Goal: Book appointment/travel/reservation

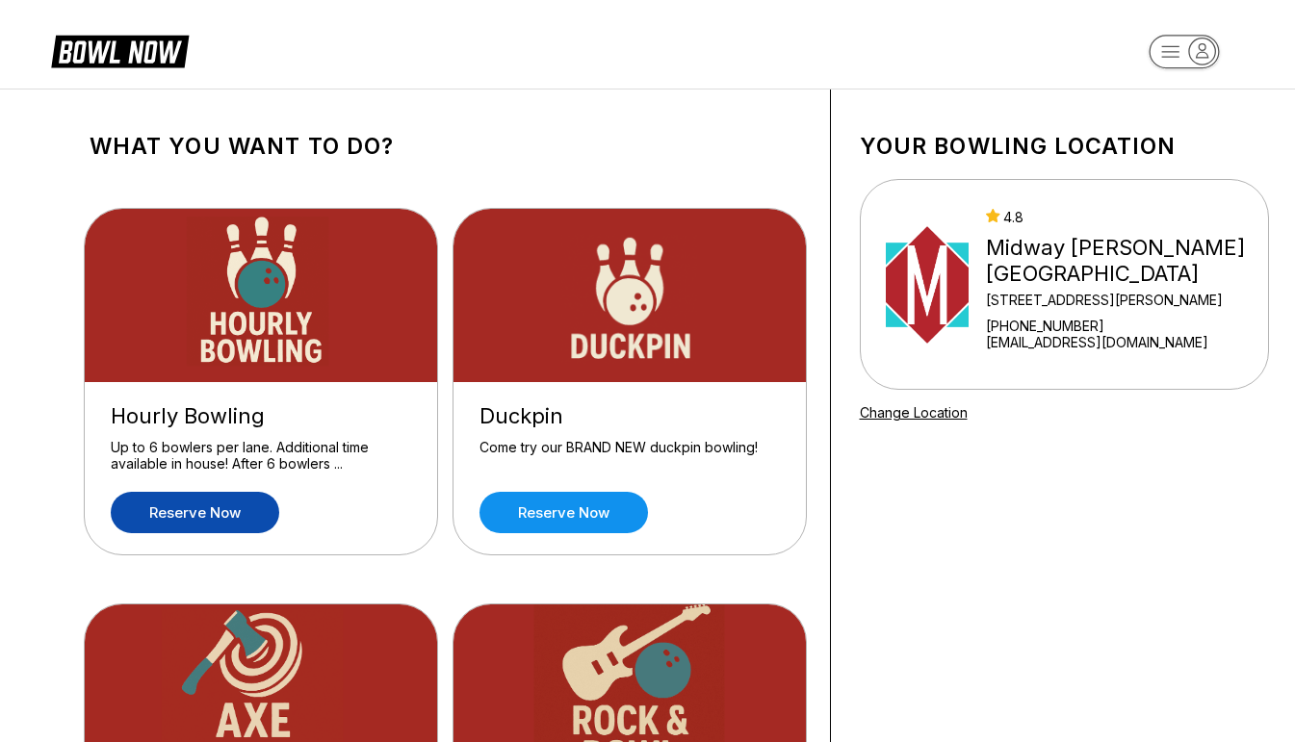
click at [192, 516] on link "Reserve now" at bounding box center [195, 512] width 168 height 41
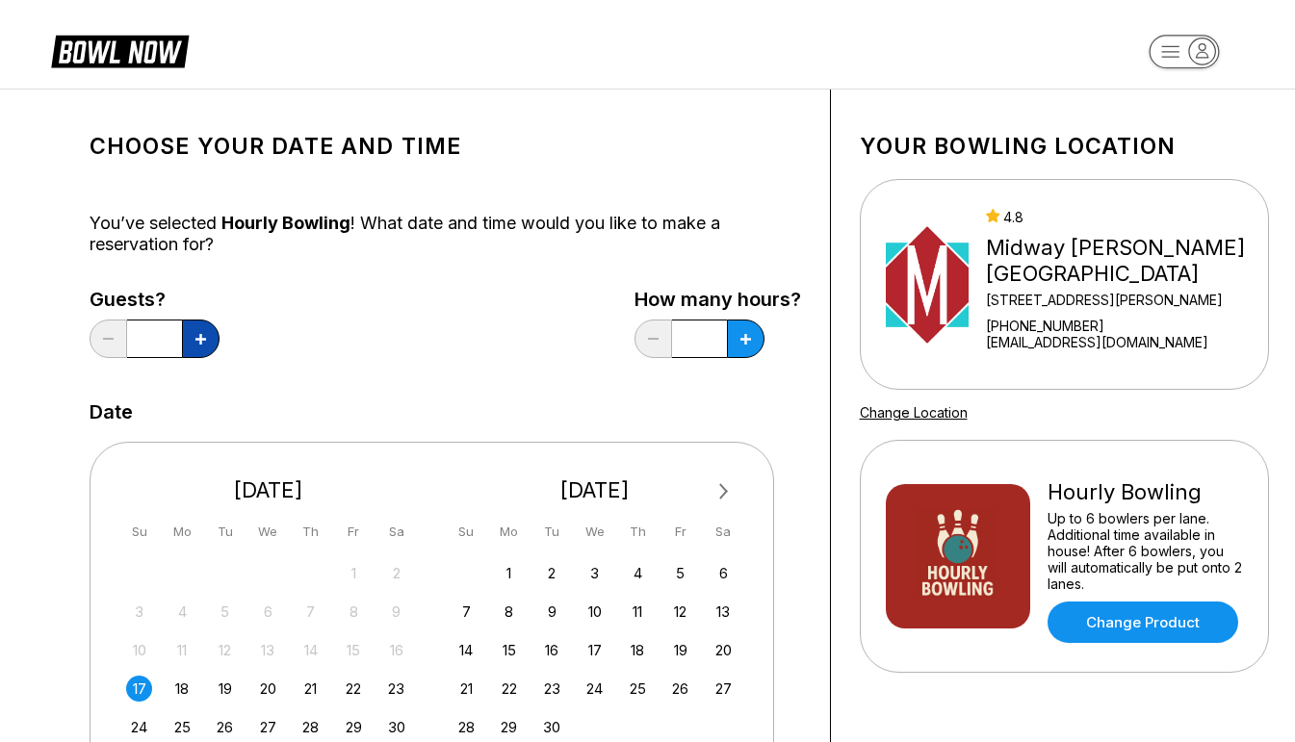
click at [200, 326] on button at bounding box center [201, 339] width 38 height 38
type input "*"
click at [219, 329] on button at bounding box center [201, 339] width 38 height 38
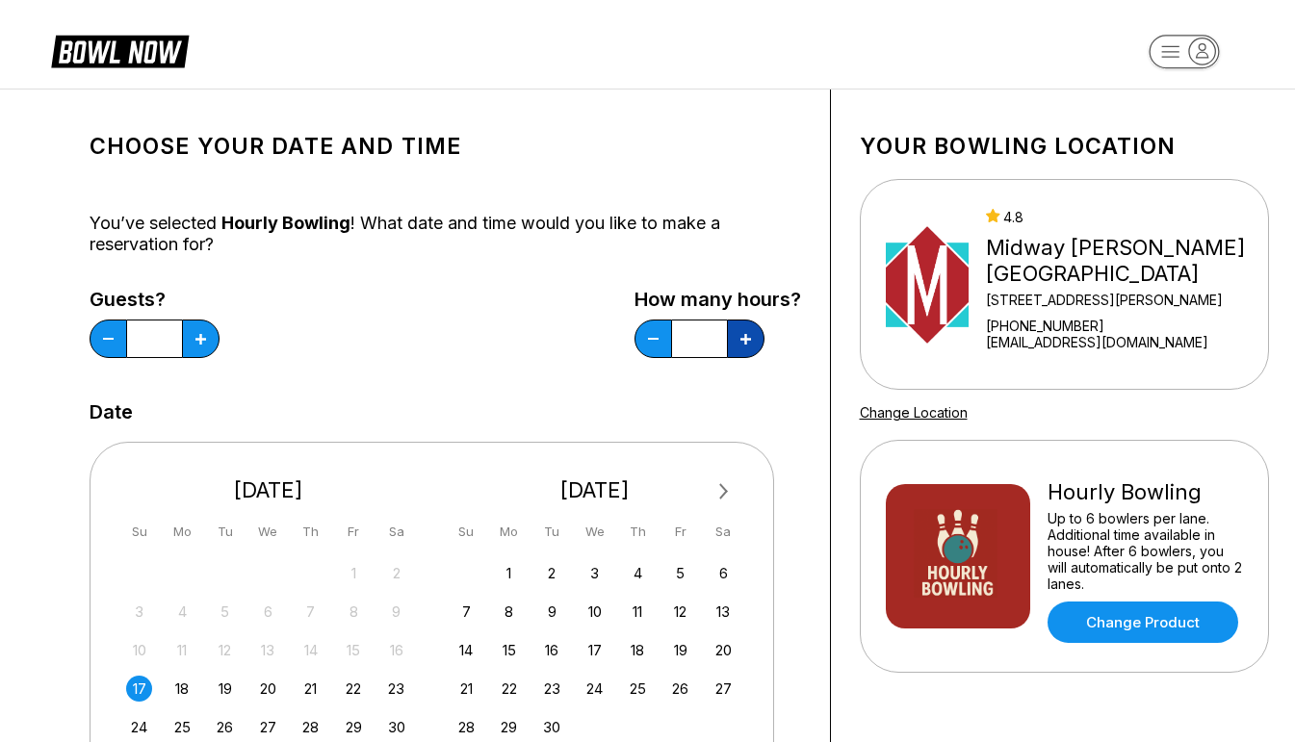
click at [219, 329] on button at bounding box center [201, 339] width 38 height 38
type input "*"
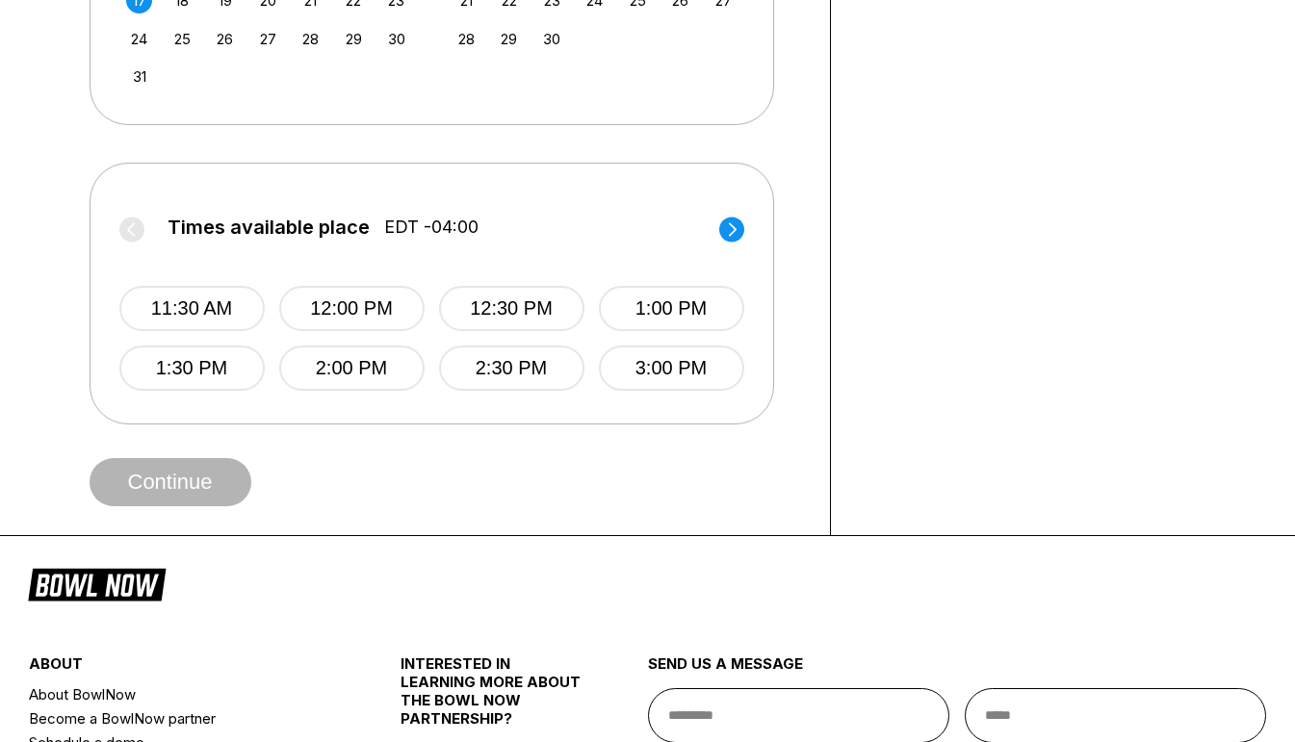
scroll to position [688, 0]
click at [216, 313] on button "11:30 AM" at bounding box center [191, 308] width 145 height 45
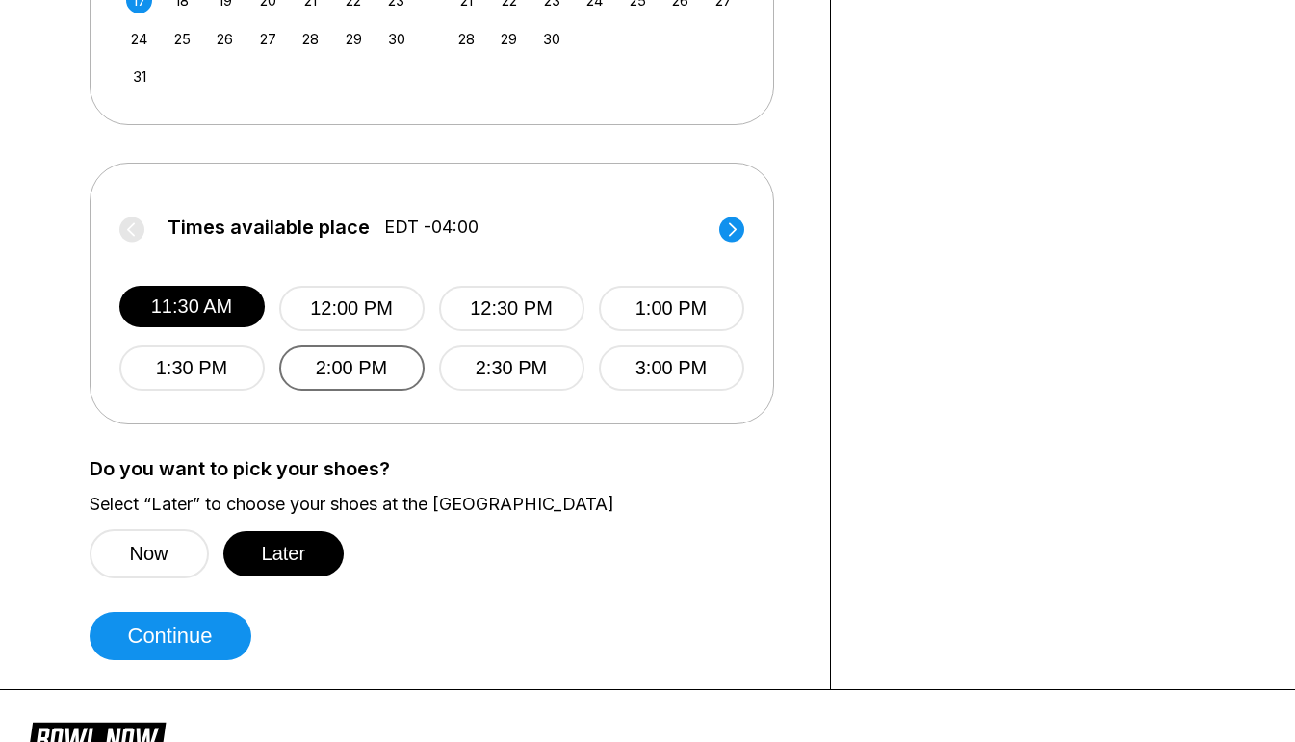
click at [330, 357] on button "2:00 PM" at bounding box center [351, 368] width 145 height 45
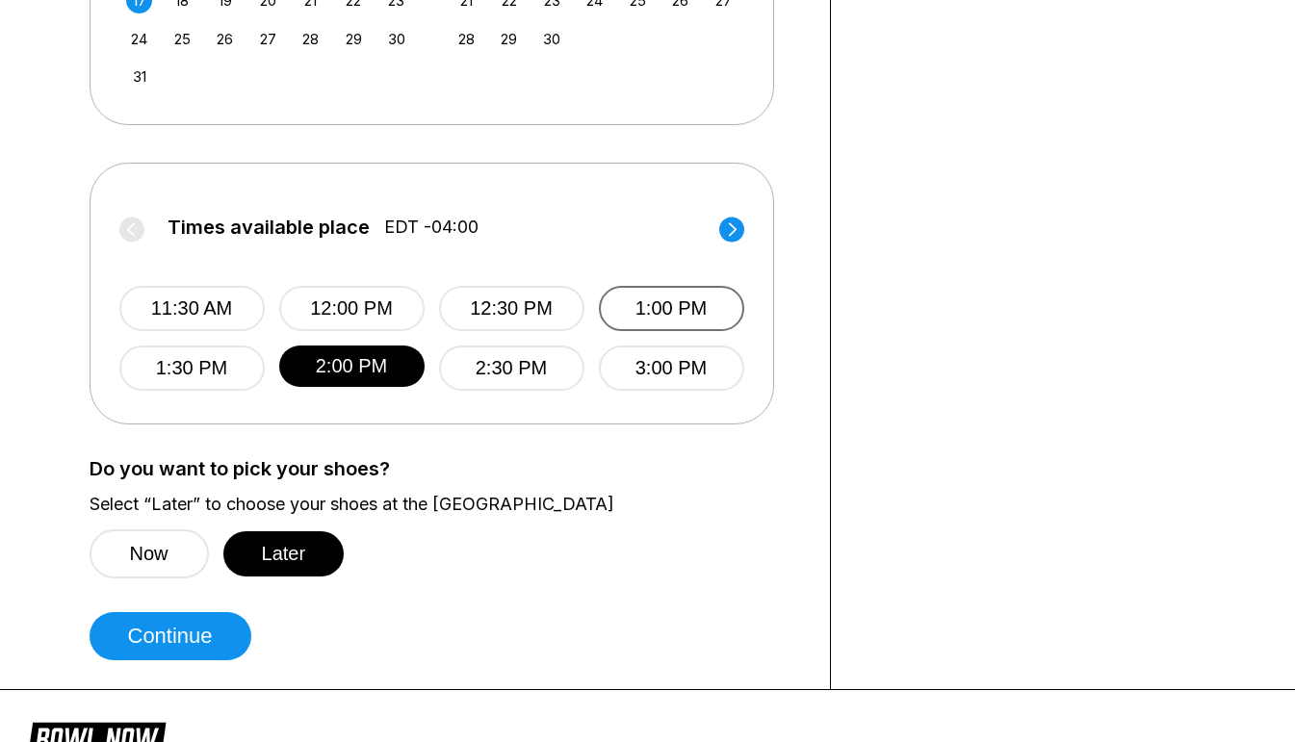
click at [688, 299] on button "1:00 PM" at bounding box center [671, 308] width 145 height 45
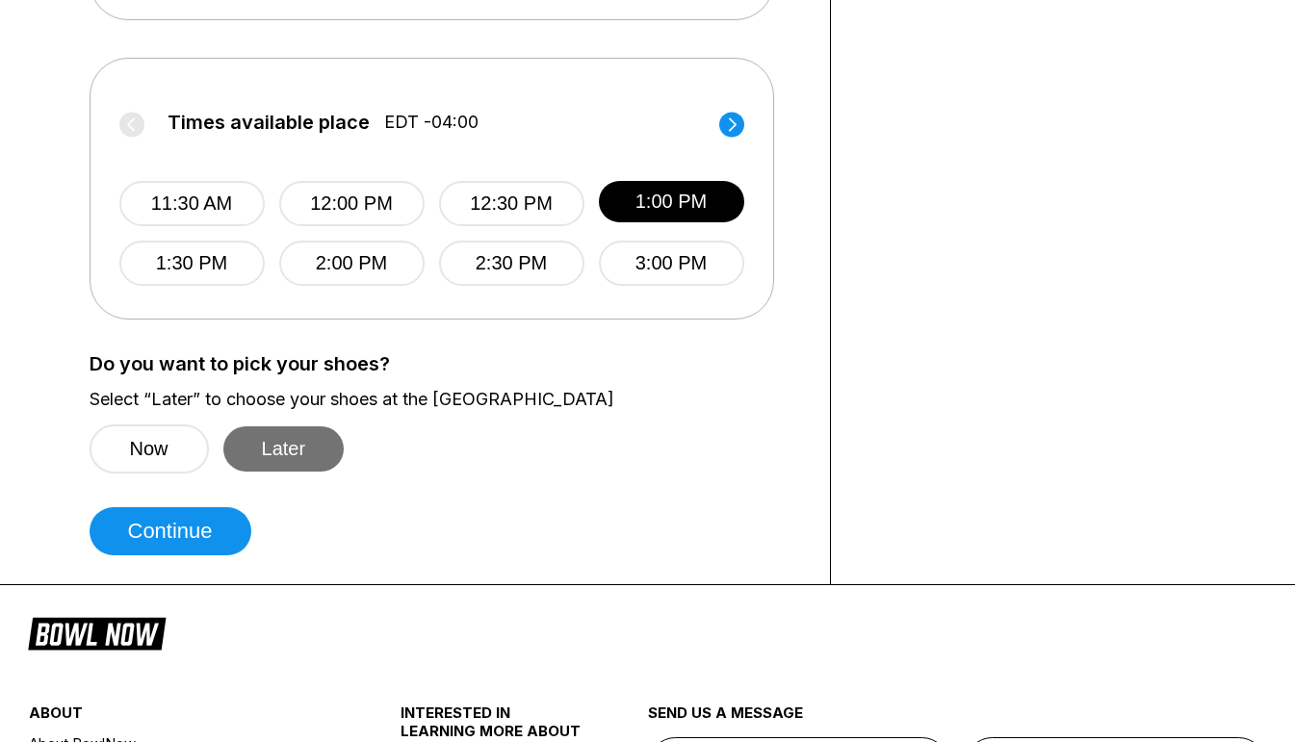
scroll to position [794, 0]
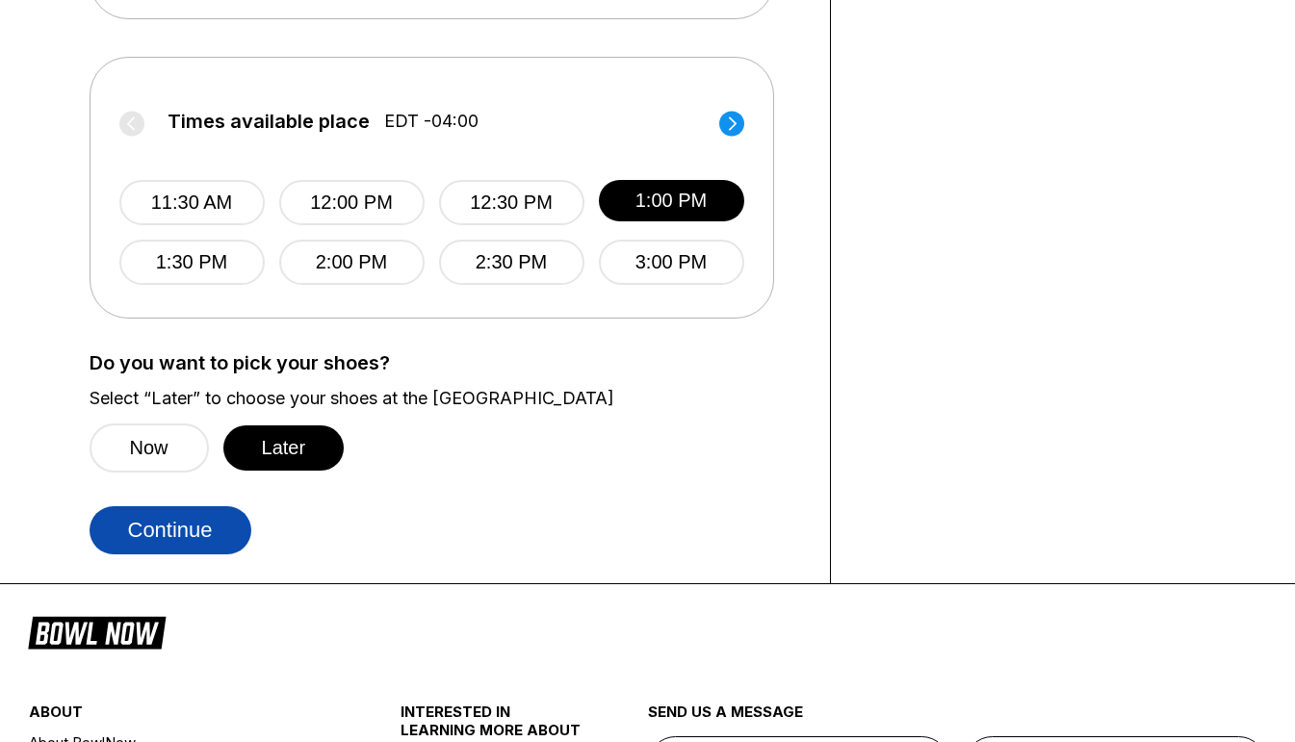
click at [164, 531] on button "Continue" at bounding box center [171, 530] width 162 height 48
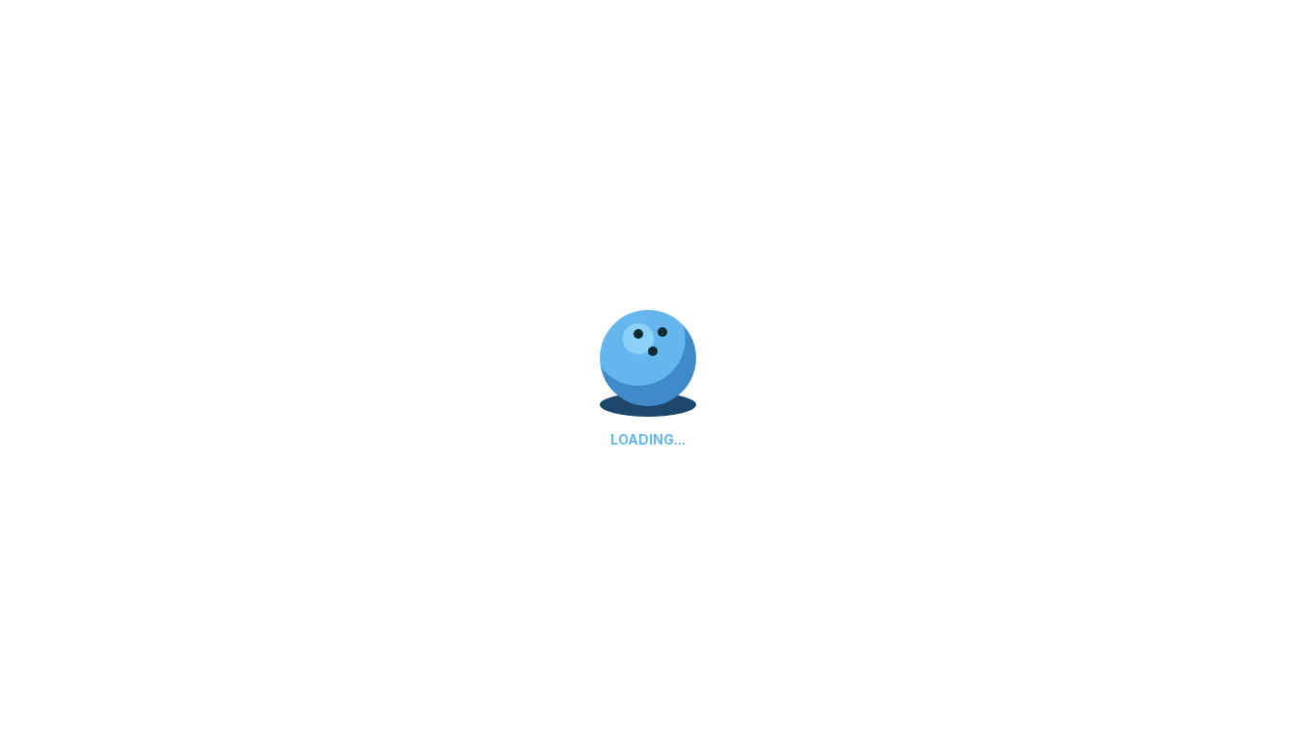
select select "**"
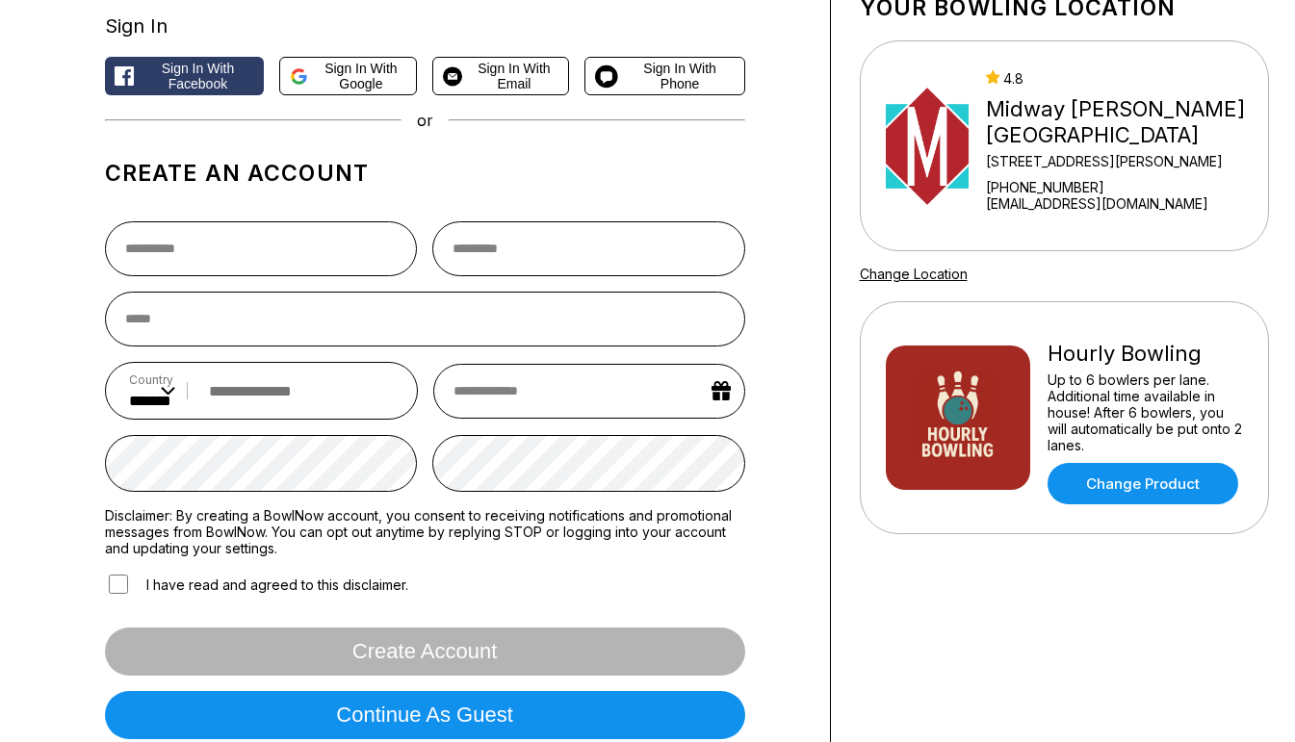
scroll to position [140, 0]
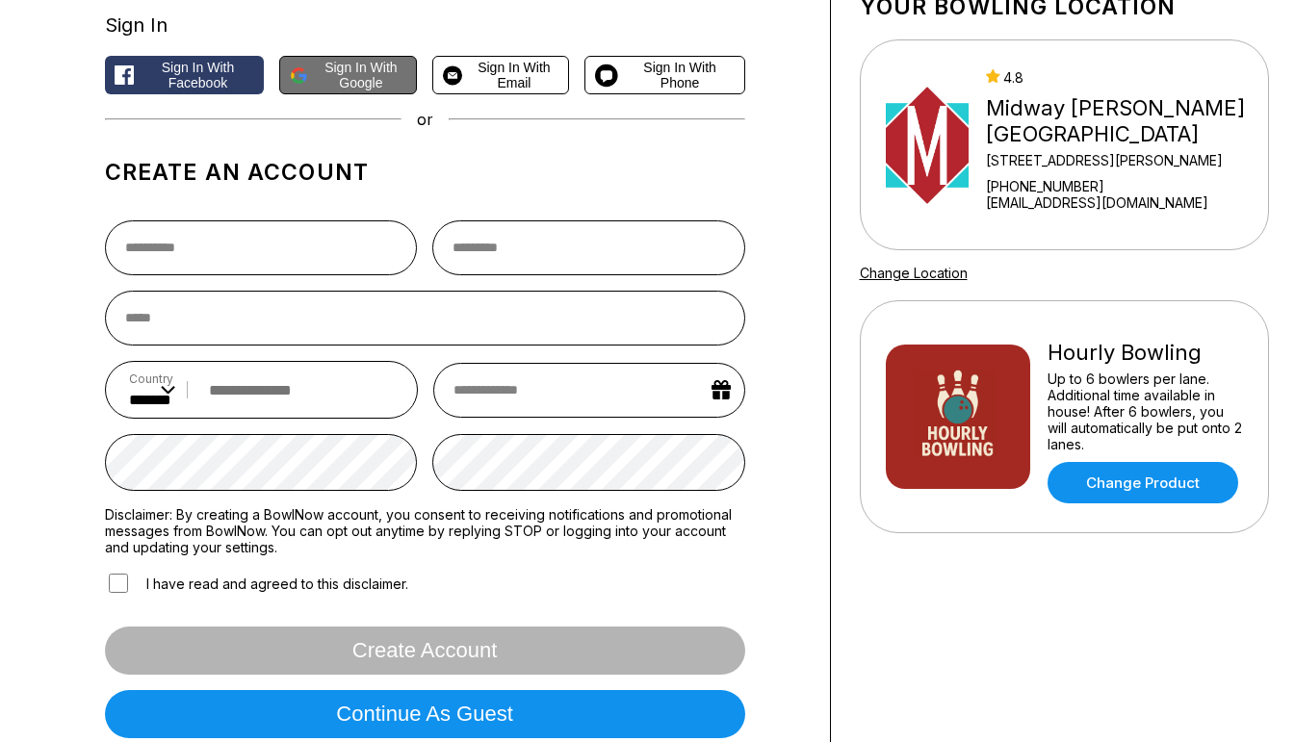
click at [338, 78] on span "Sign in with Google" at bounding box center [361, 75] width 90 height 31
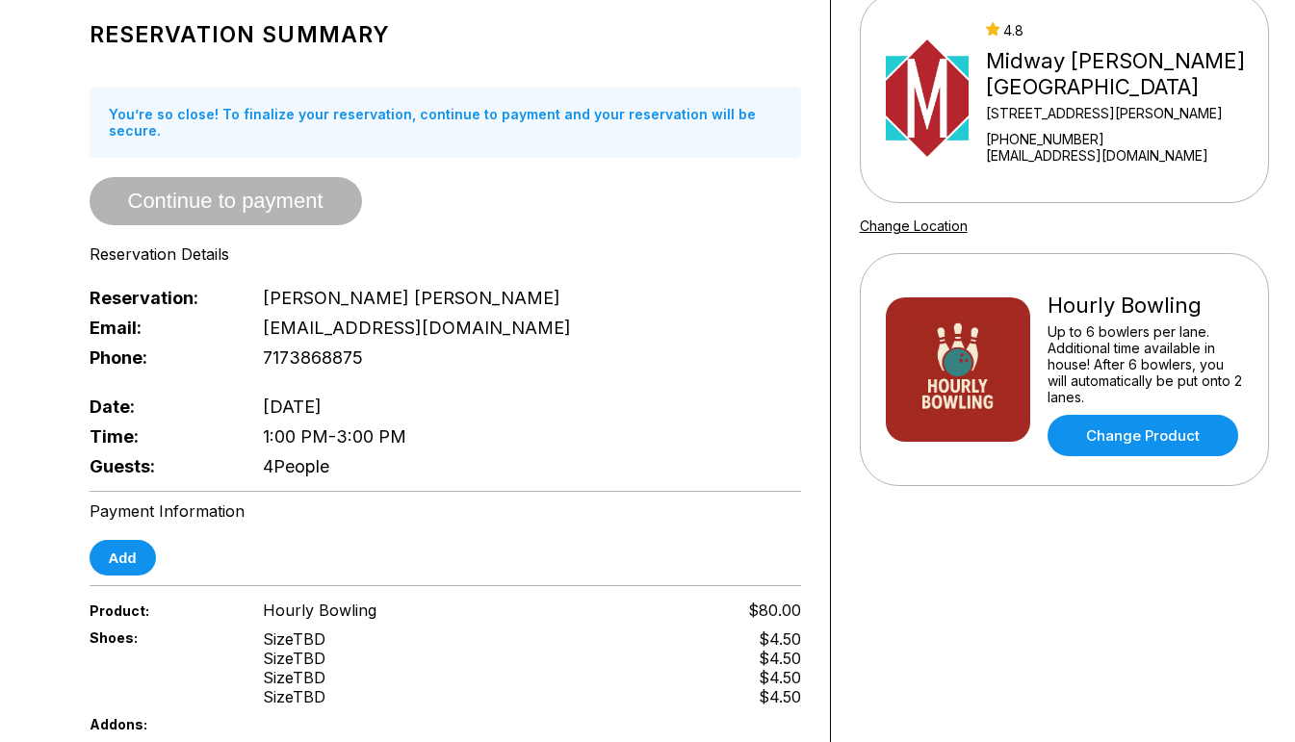
scroll to position [0, 0]
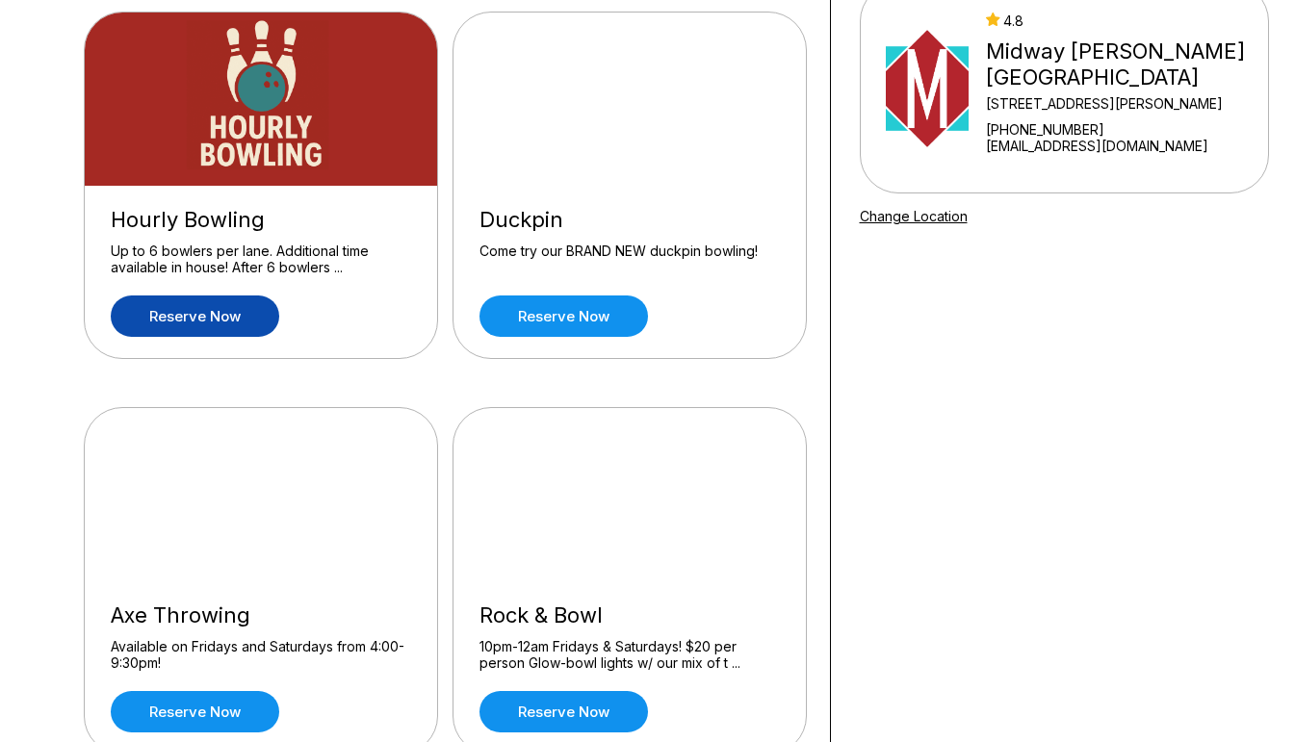
scroll to position [196, 0]
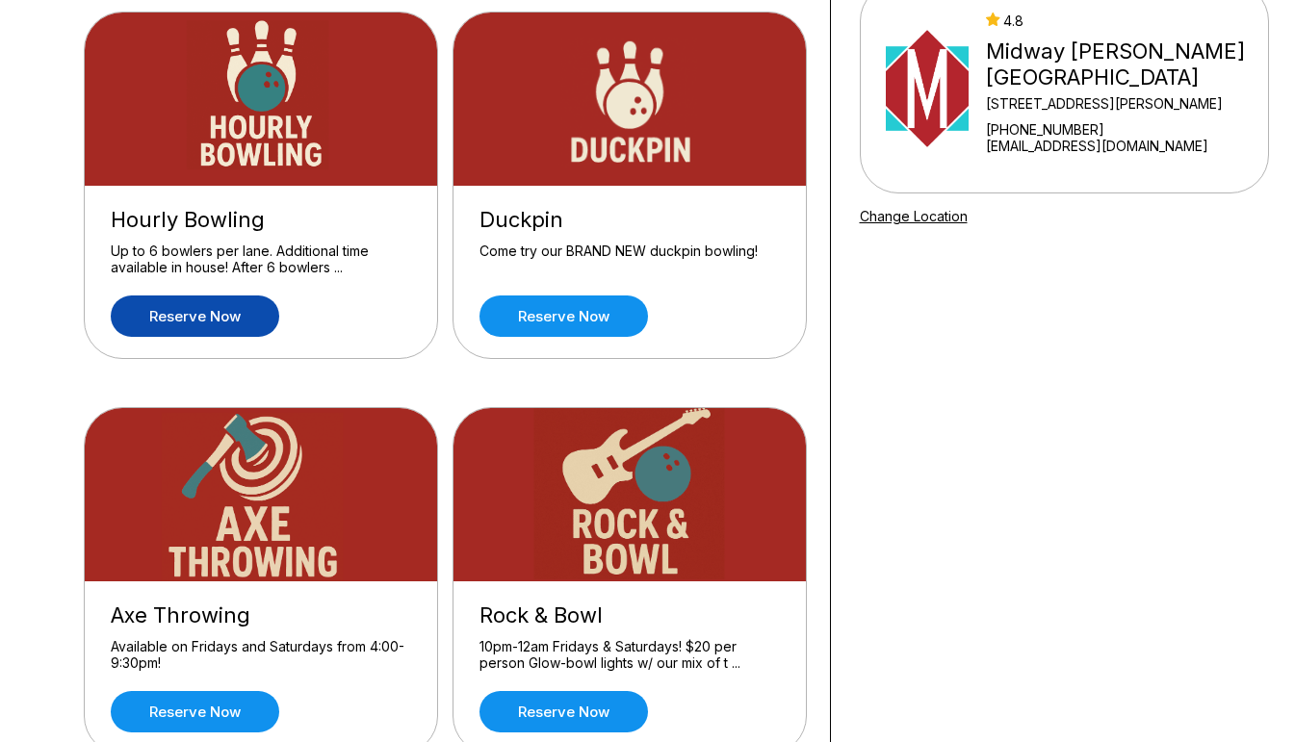
click at [255, 313] on link "Reserve now" at bounding box center [195, 315] width 168 height 41
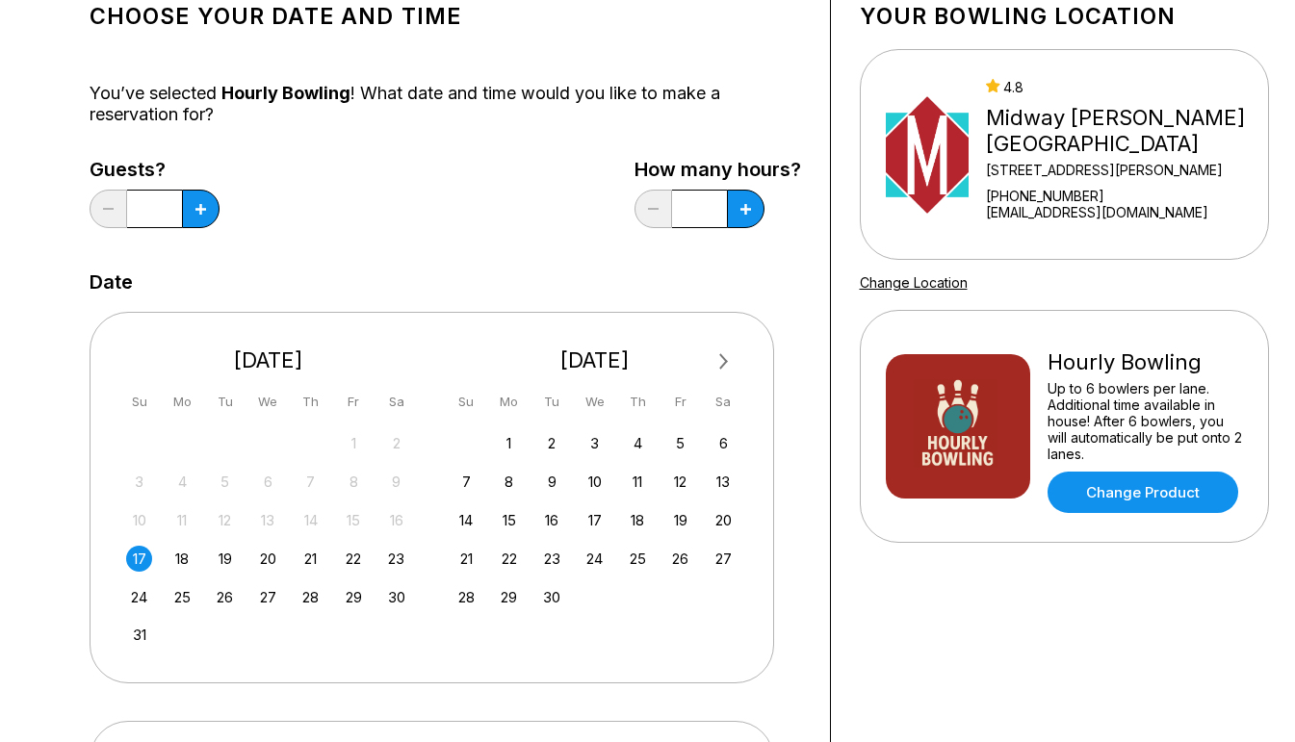
scroll to position [132, 0]
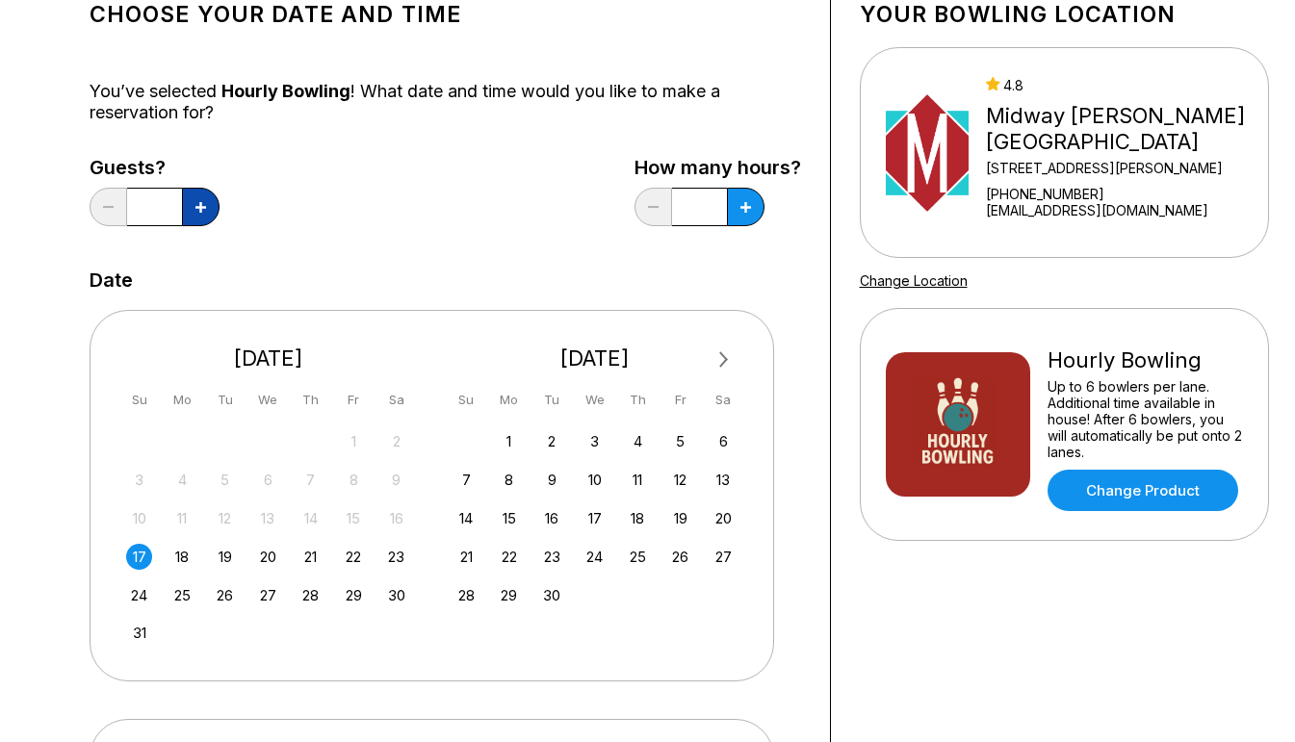
click at [201, 210] on icon at bounding box center [200, 207] width 11 height 11
click at [101, 198] on button at bounding box center [109, 207] width 38 height 38
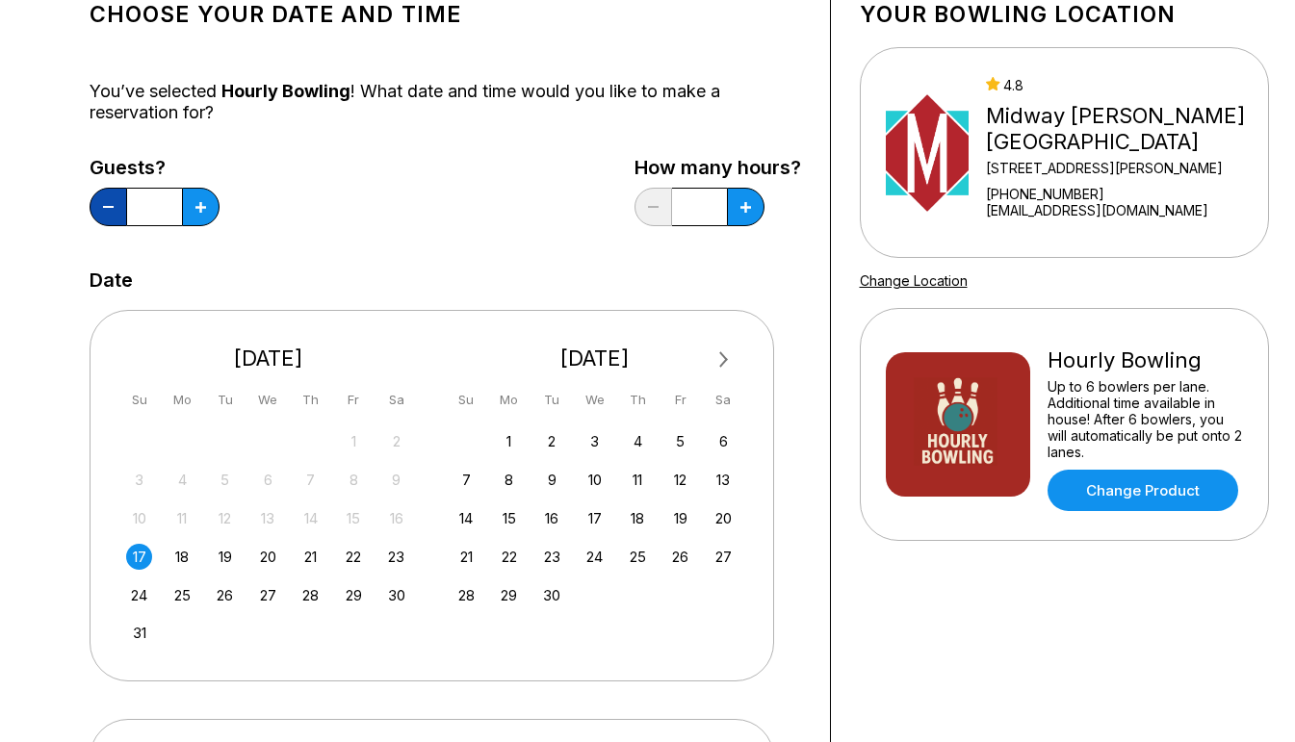
type input "*"
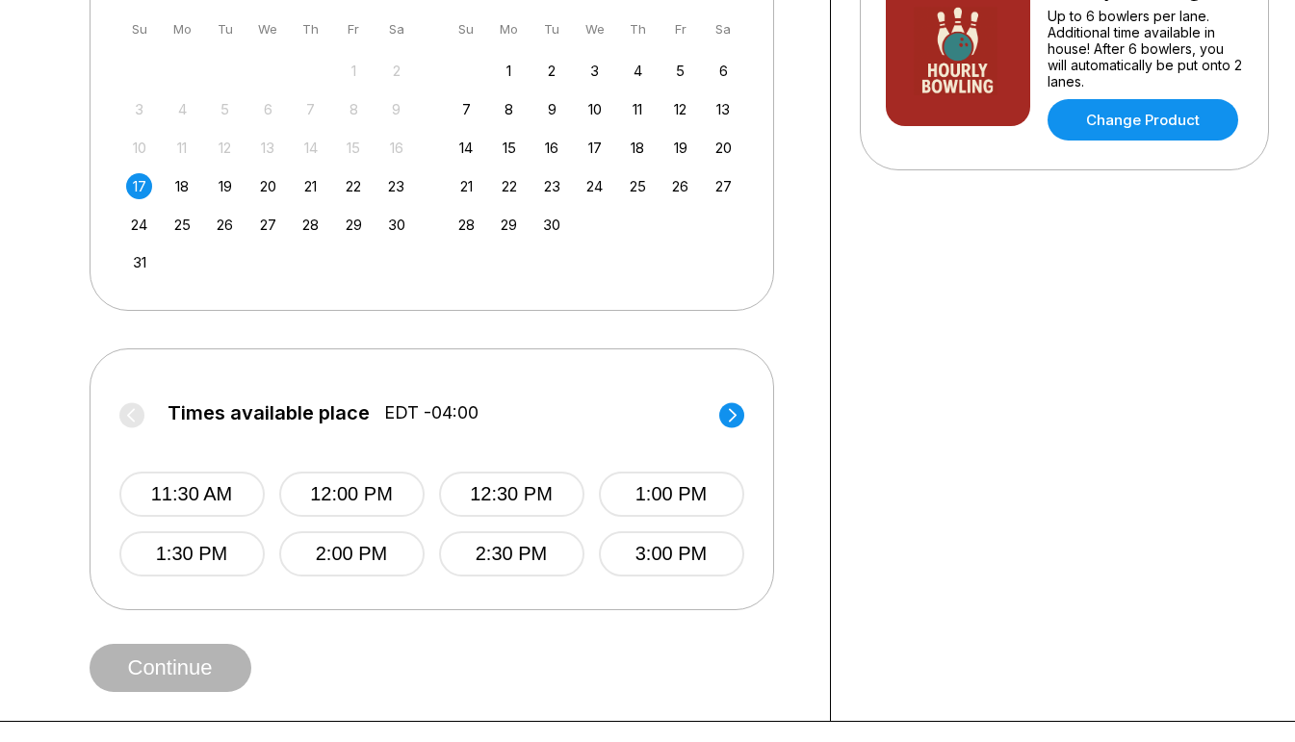
scroll to position [503, 0]
click at [235, 487] on button "11:30 AM" at bounding box center [191, 493] width 145 height 45
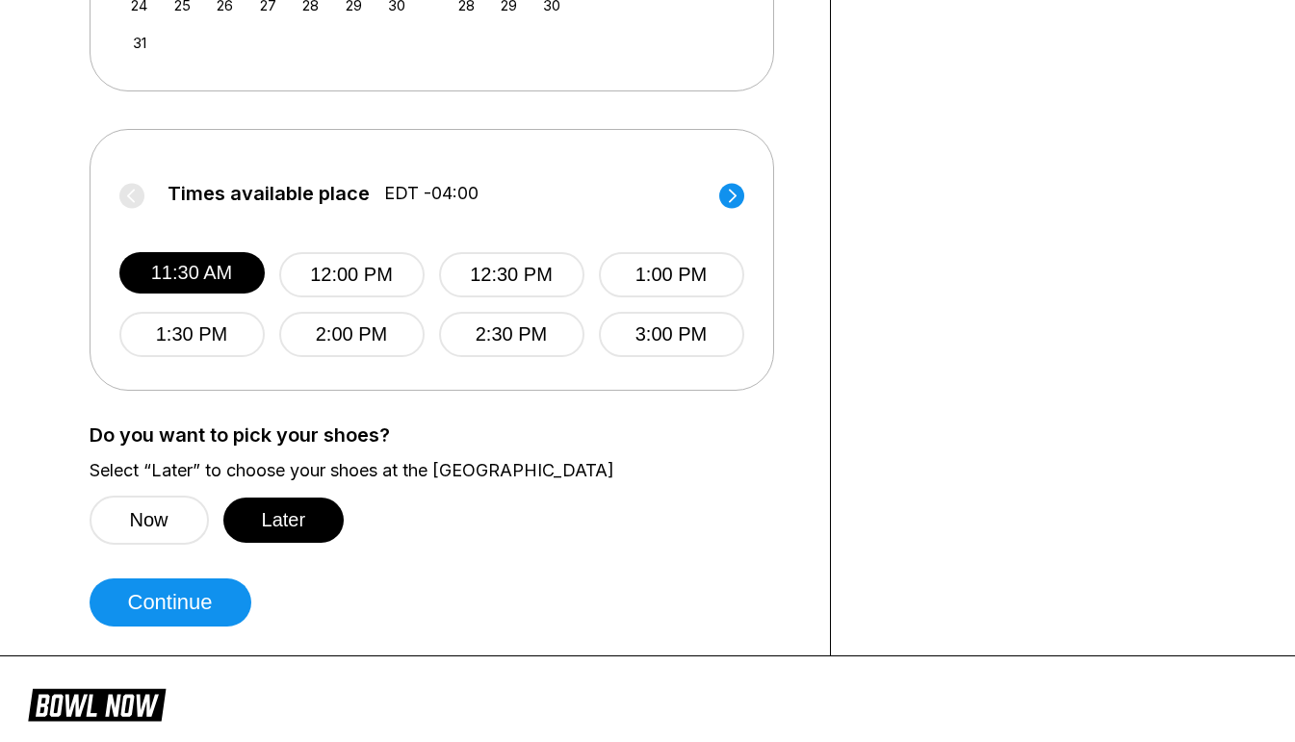
scroll to position [723, 0]
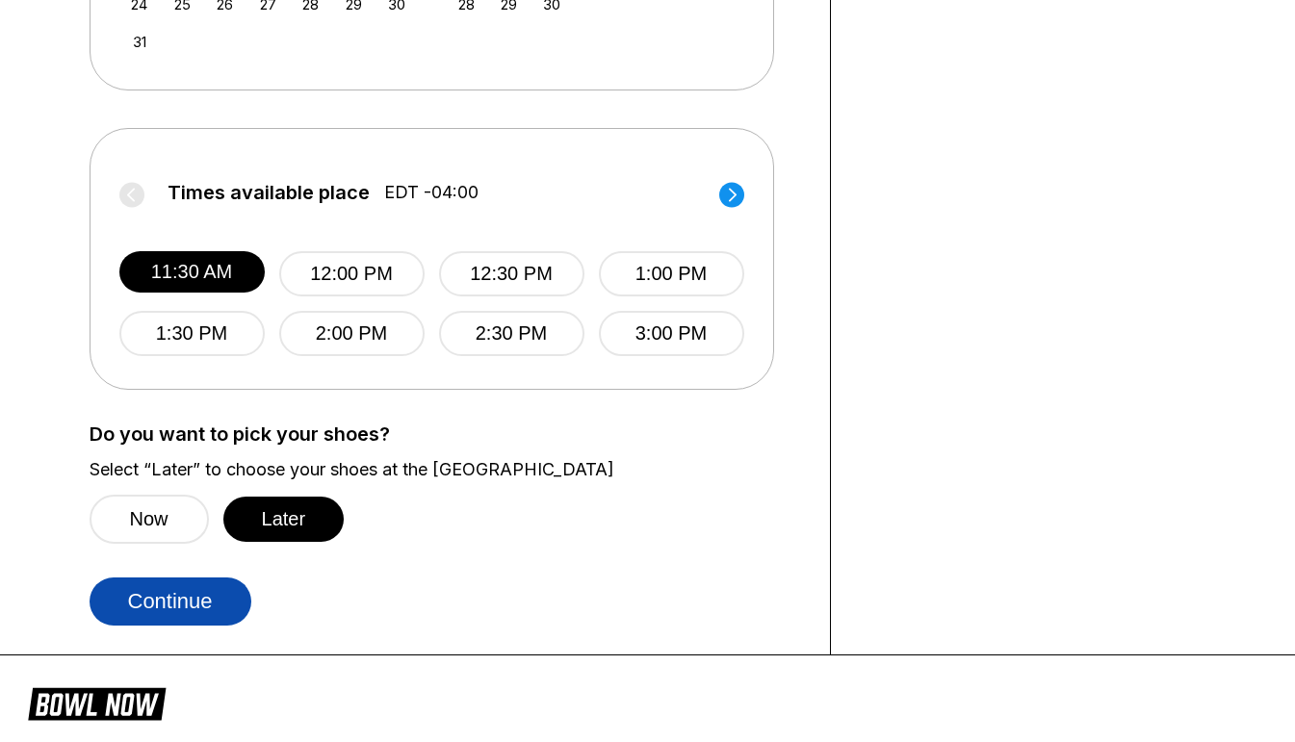
click at [155, 607] on button "Continue" at bounding box center [171, 601] width 162 height 48
